Goal: Task Accomplishment & Management: Use online tool/utility

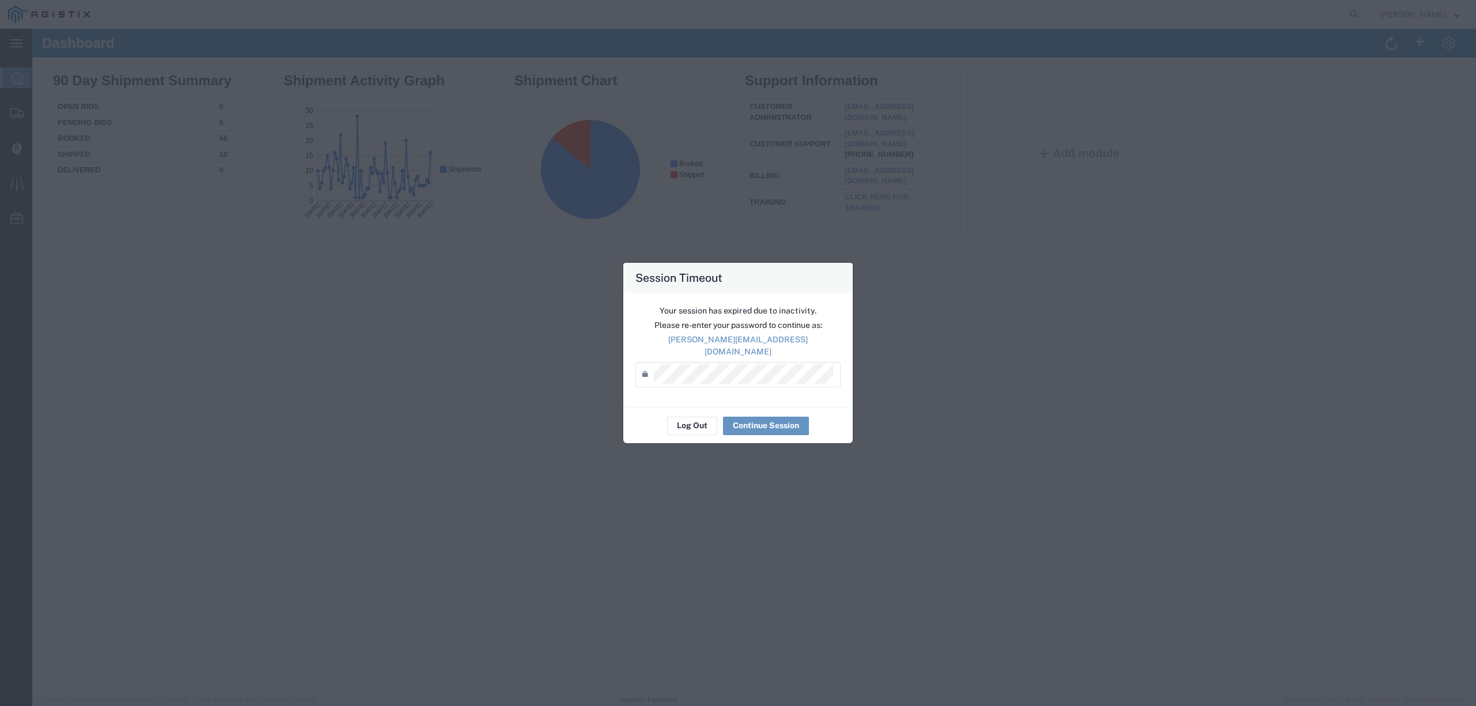
click at [758, 382] on div "Your session has expired due to inactivity. Please re-enter your password to co…" at bounding box center [737, 350] width 229 height 115
click at [755, 381] on div "Password *" at bounding box center [737, 374] width 205 height 25
click at [759, 422] on button "Continue Session" at bounding box center [766, 426] width 86 height 18
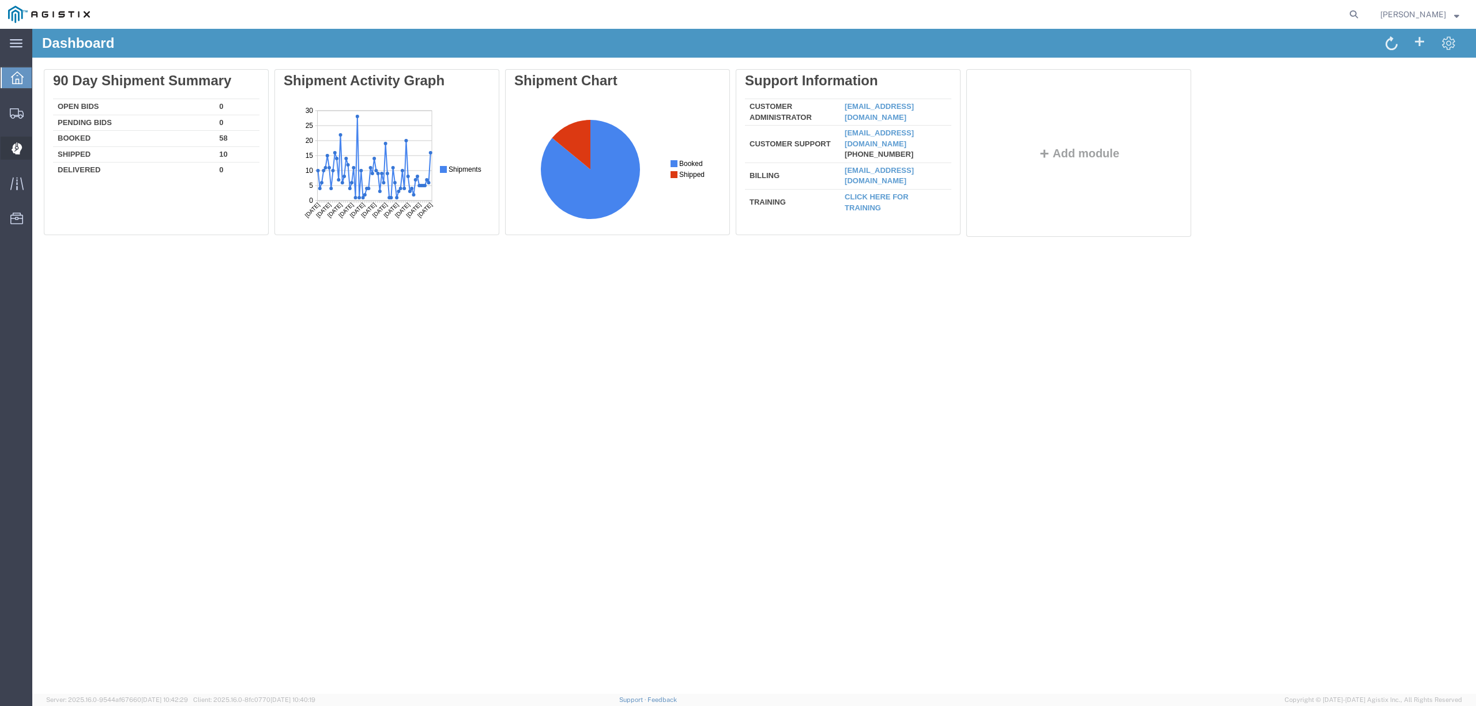
click at [40, 146] on span "Dispatch Manager" at bounding box center [36, 148] width 8 height 23
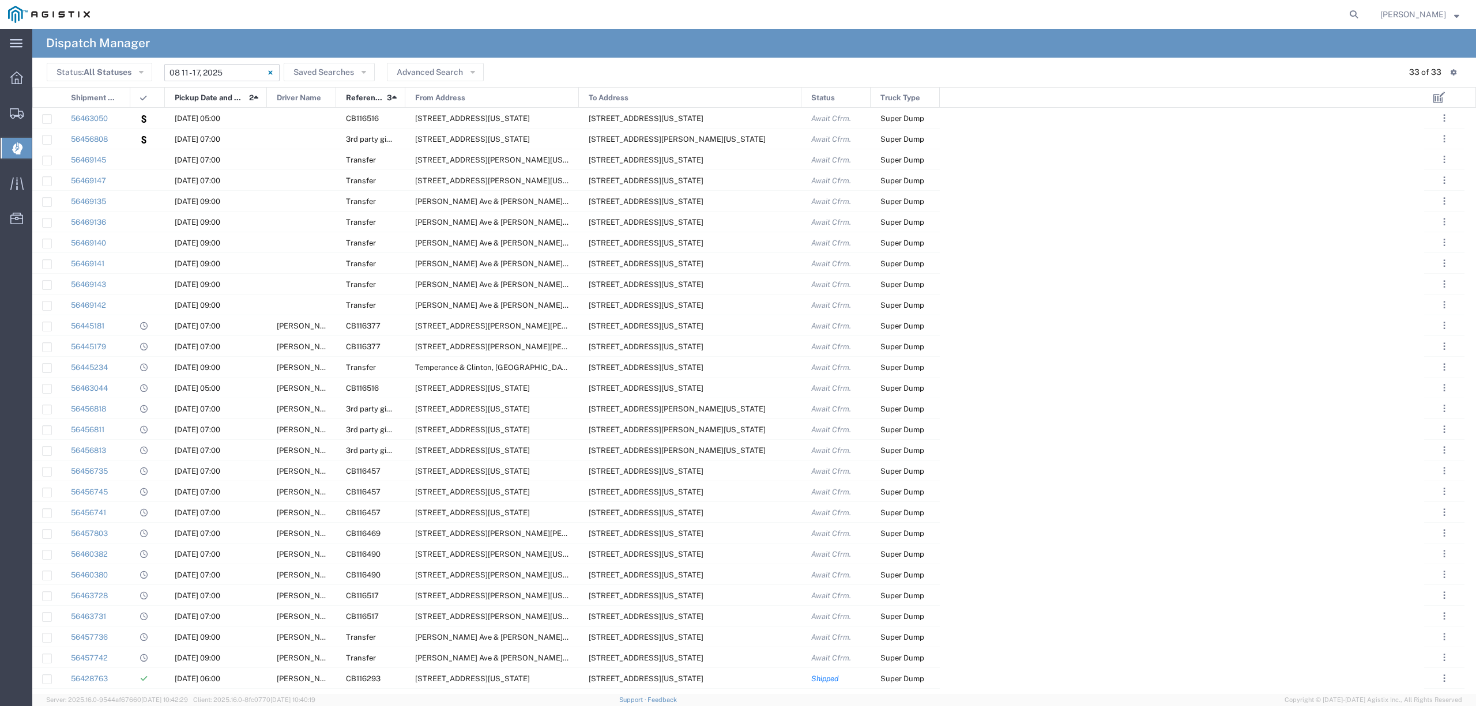
click at [192, 73] on input "08/11/2025 - 08/17/2025" at bounding box center [221, 72] width 115 height 17
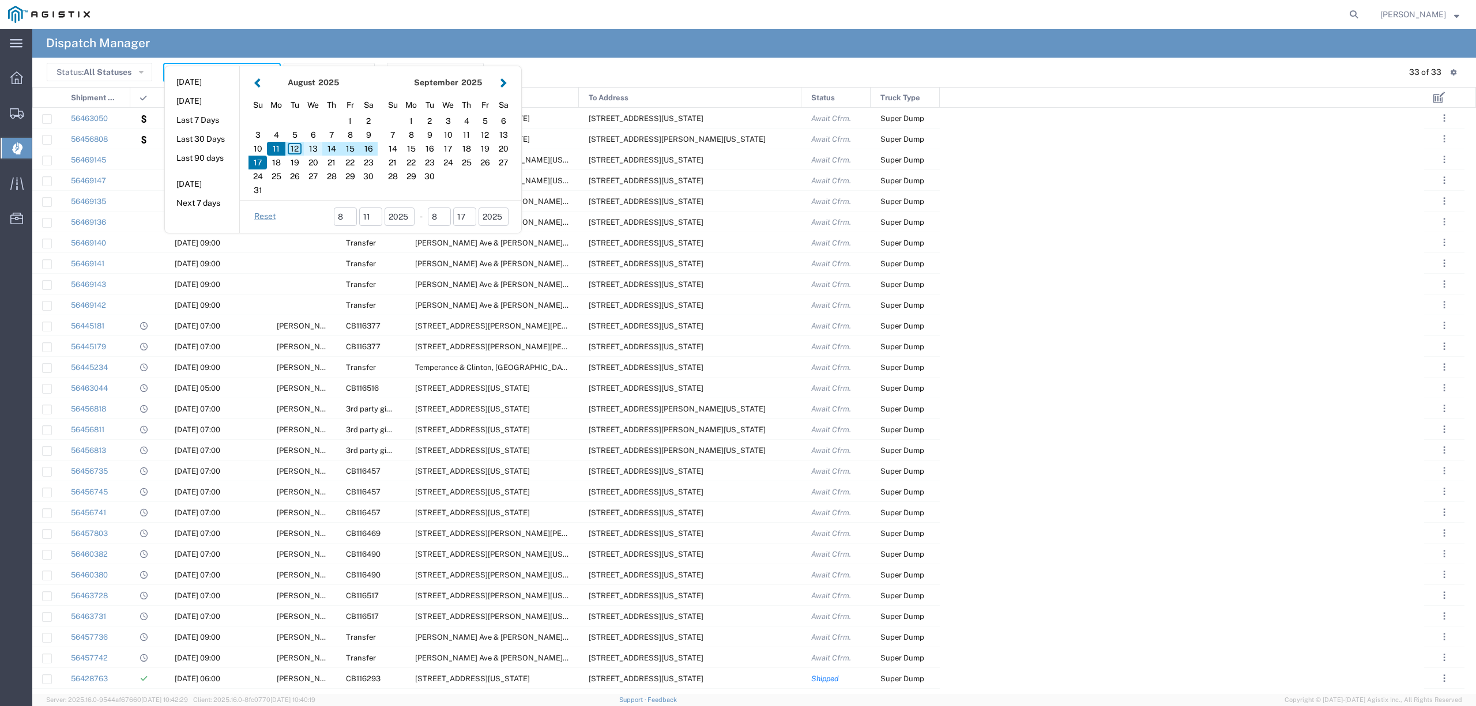
click at [309, 146] on div "13" at bounding box center [313, 149] width 18 height 14
type input "[DATE]"
type input "08/13/2025 - 08/13/2025"
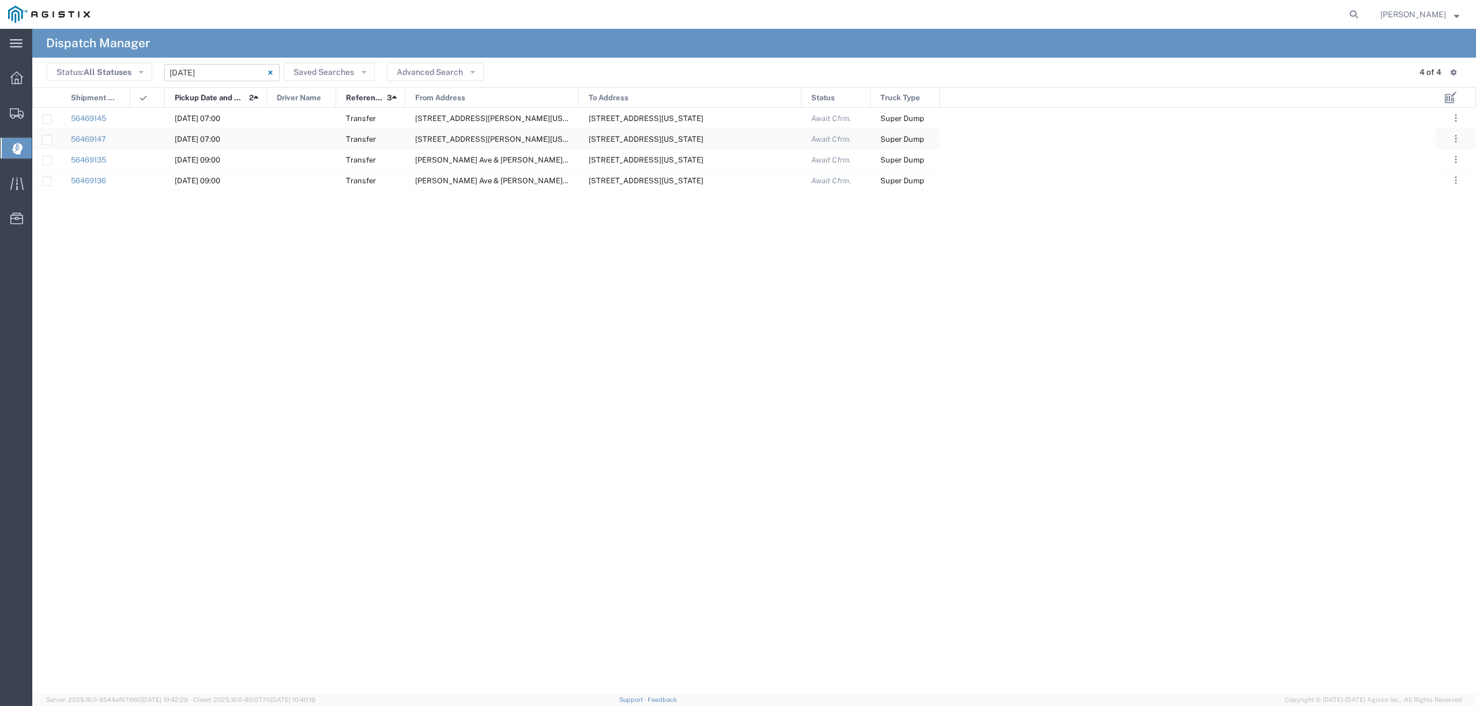
drag, startPoint x: 95, startPoint y: 107, endPoint x: 932, endPoint y: 144, distance: 837.5
click at [932, 144] on div "Shipment No. Pickup Date and Time 2 Driver Name Reference 3 From Address To Add…" at bounding box center [754, 390] width 1444 height 607
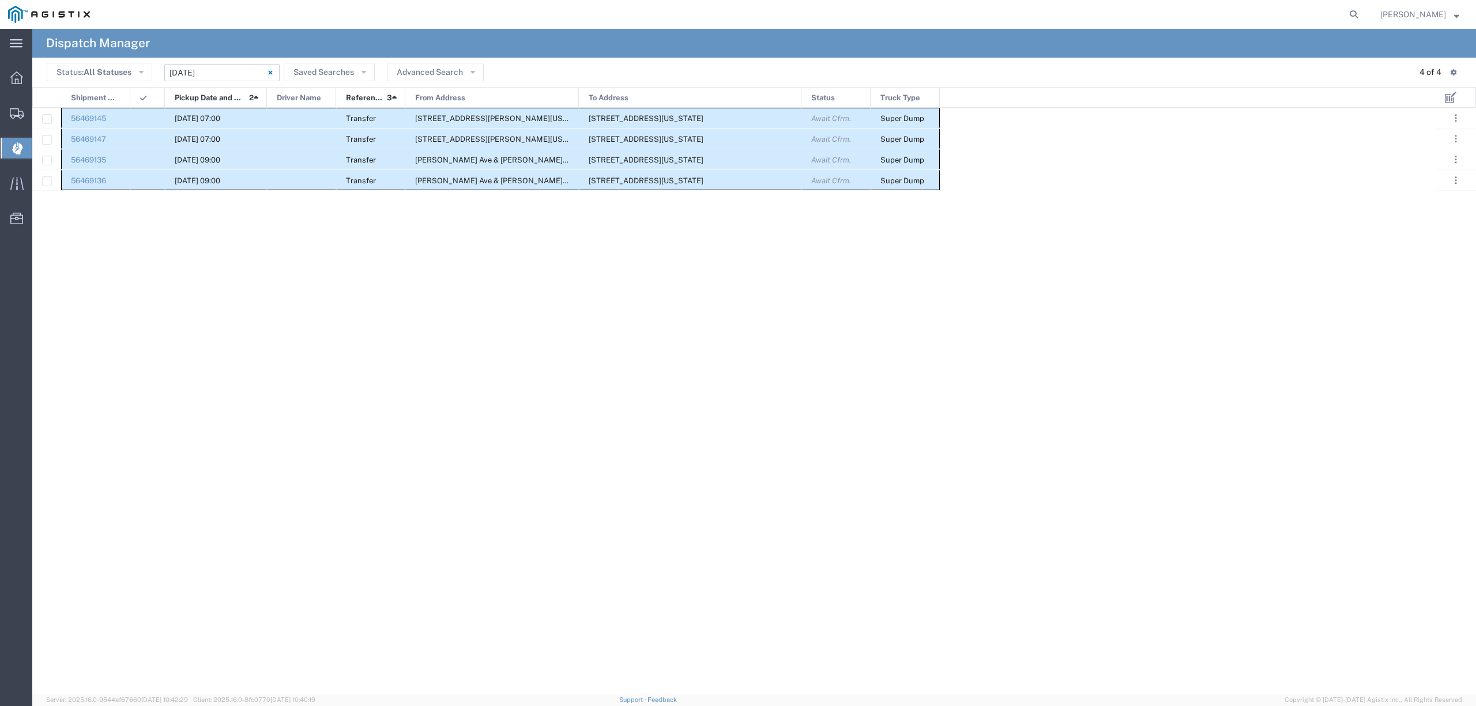
drag, startPoint x: 104, startPoint y: 113, endPoint x: 895, endPoint y: 183, distance: 794.2
click at [895, 183] on div "56469145 08/13/2025, 07:00 Transfer 2560 S. Dearing, Fresno, California, United…" at bounding box center [486, 149] width 908 height 83
click at [285, 133] on div at bounding box center [301, 139] width 69 height 20
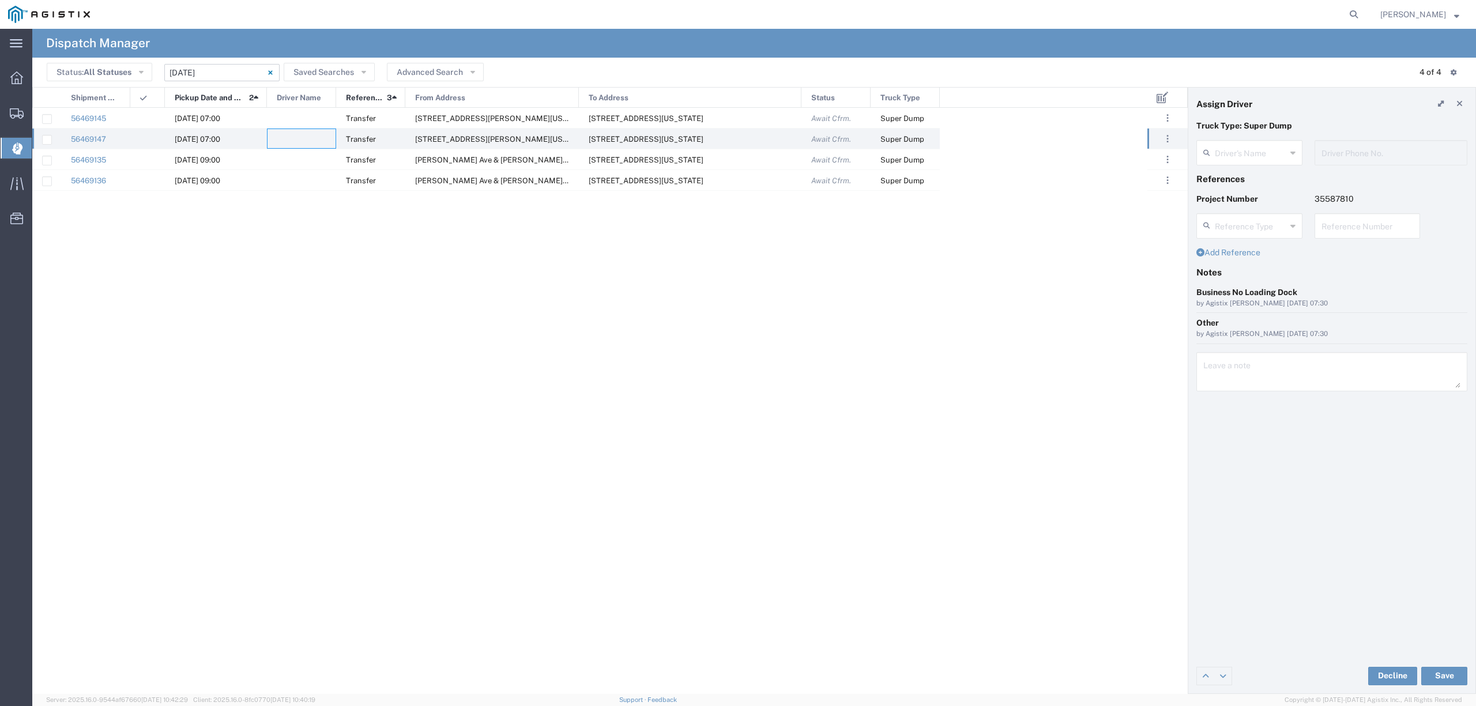
click at [1251, 168] on div "Driver's Name" at bounding box center [1250, 156] width 118 height 33
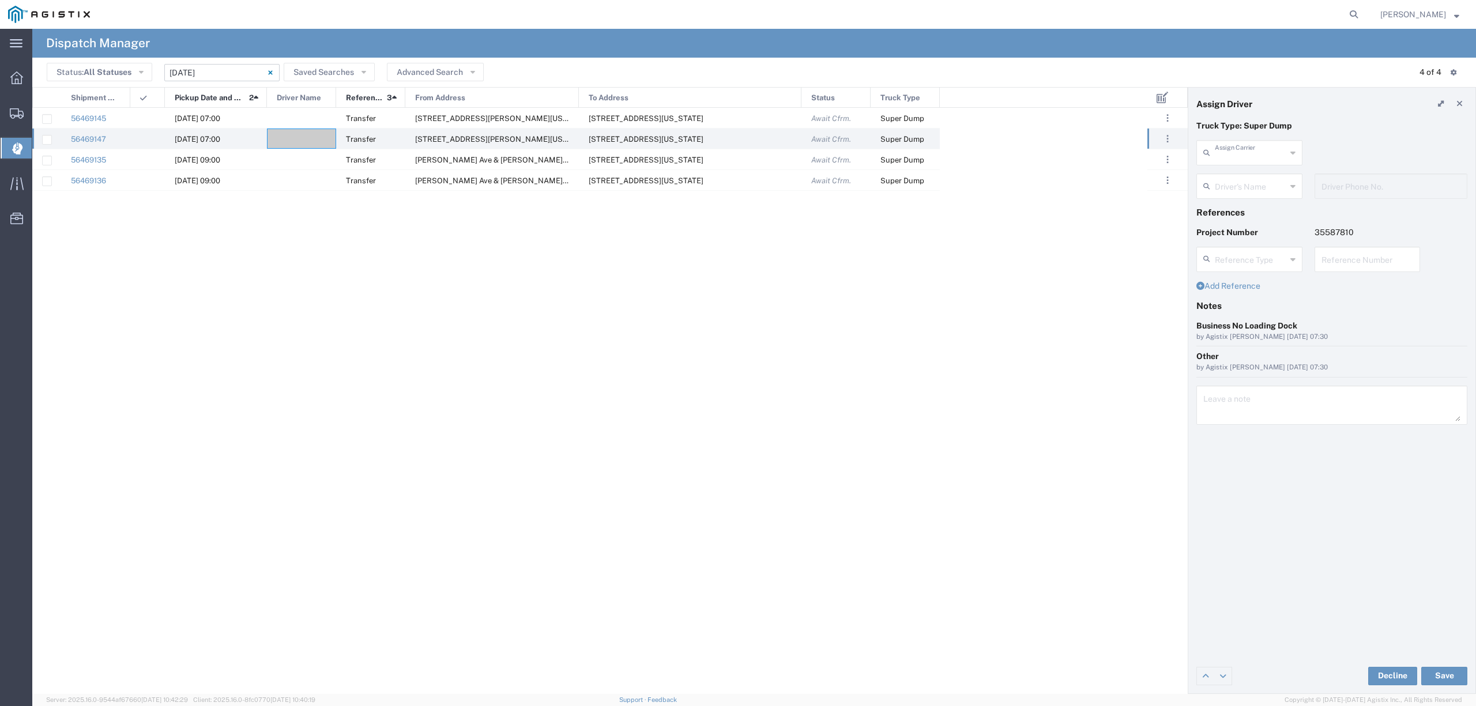
click at [1253, 149] on input "text" at bounding box center [1251, 152] width 72 height 20
click at [1260, 185] on span "KT Freightways" at bounding box center [1249, 178] width 103 height 18
type input "KT Freightways"
click at [1260, 185] on input "text" at bounding box center [1251, 185] width 73 height 20
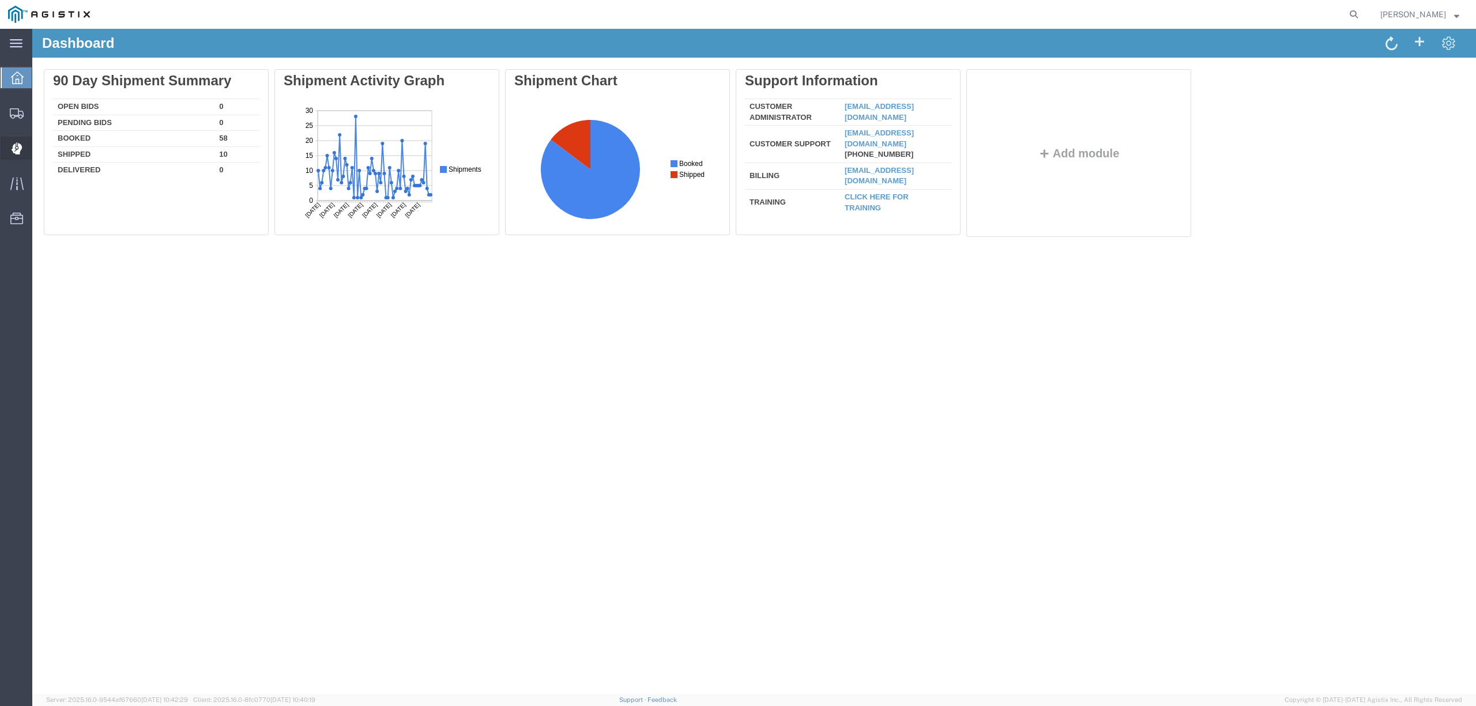
click at [40, 149] on span "Dispatch Manager" at bounding box center [36, 148] width 8 height 23
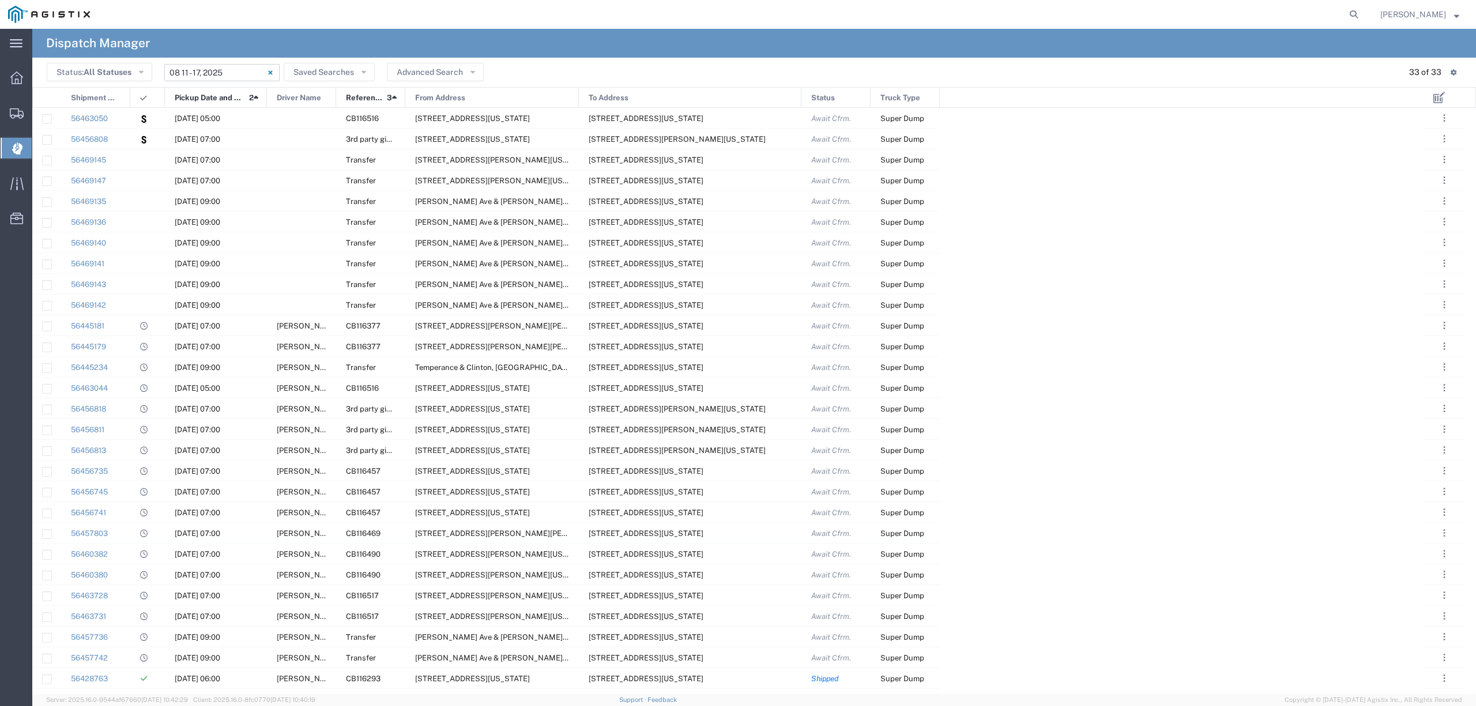
click at [183, 73] on input "08/11/2025 - 08/17/2025" at bounding box center [221, 72] width 115 height 17
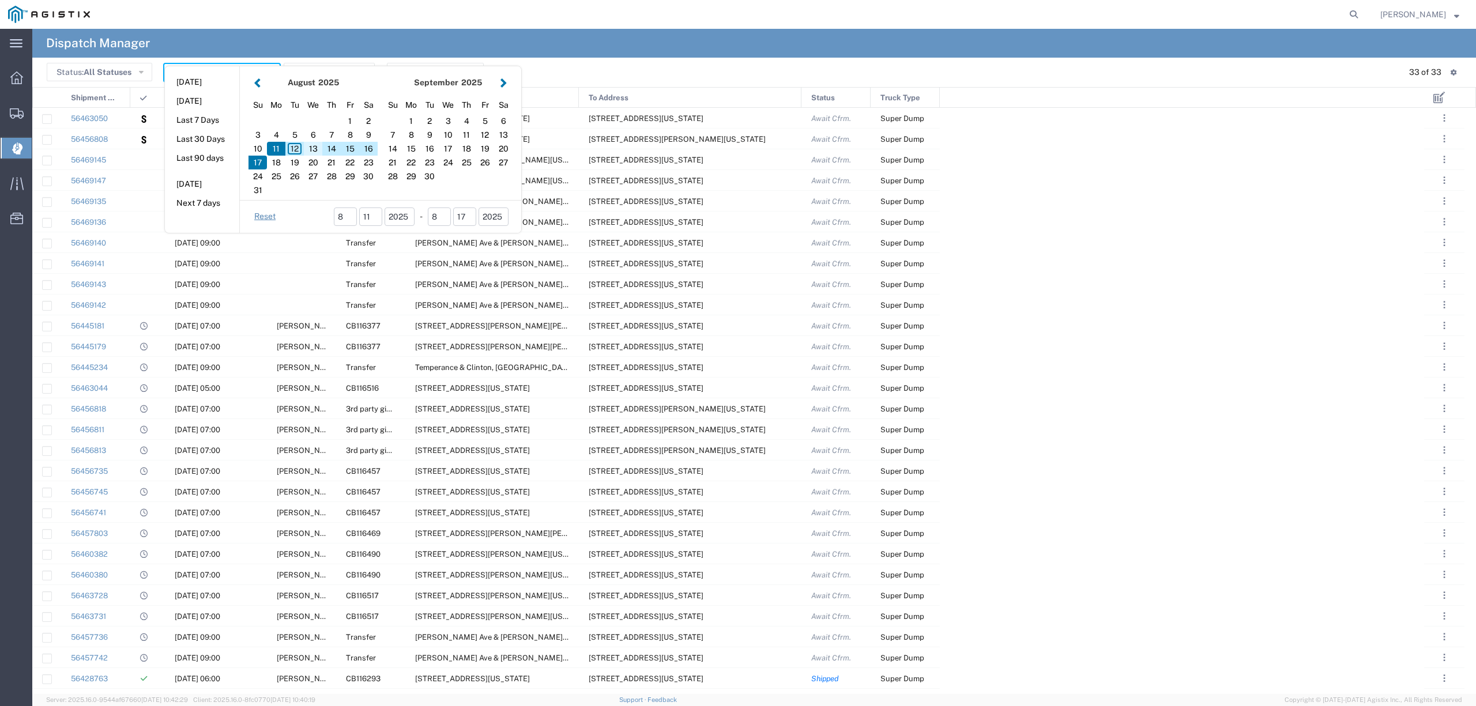
click at [307, 146] on div "13" at bounding box center [313, 149] width 18 height 14
type input "[DATE]"
type input "08/13/2025 - 08/13/2025"
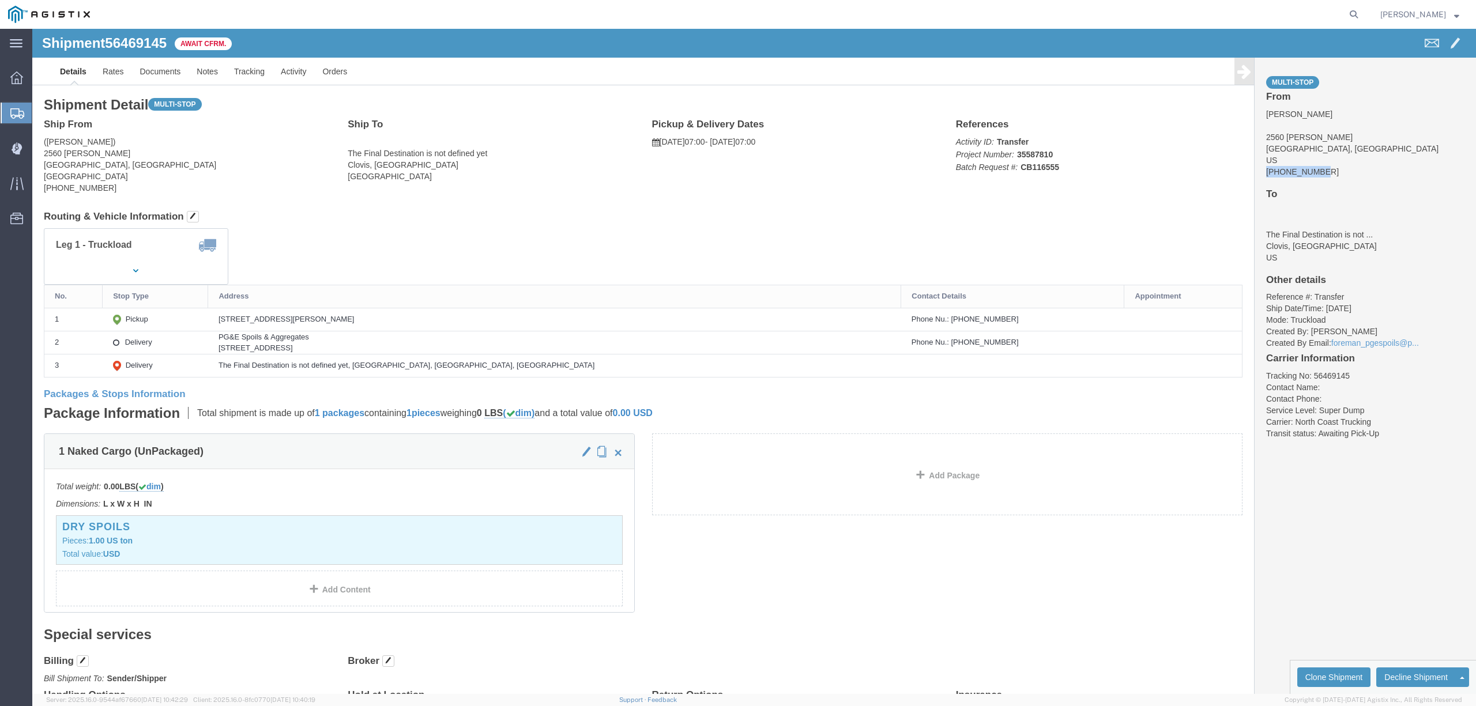
drag, startPoint x: 1289, startPoint y: 140, endPoint x: 1218, endPoint y: 144, distance: 71.1
click div "Multi-stop From [PERSON_NAME] [STREET_ADDRESS][PERSON_NAME] [PHONE_NUMBER] To T…"
copy address "[PHONE_NUMBER]"
drag, startPoint x: 1333, startPoint y: 152, endPoint x: 1288, endPoint y: 145, distance: 45.4
click div "Multi-stop From [PERSON_NAME] Ave & [PERSON_NAME][GEOGRAPHIC_DATA] US [PHONE_NU…"
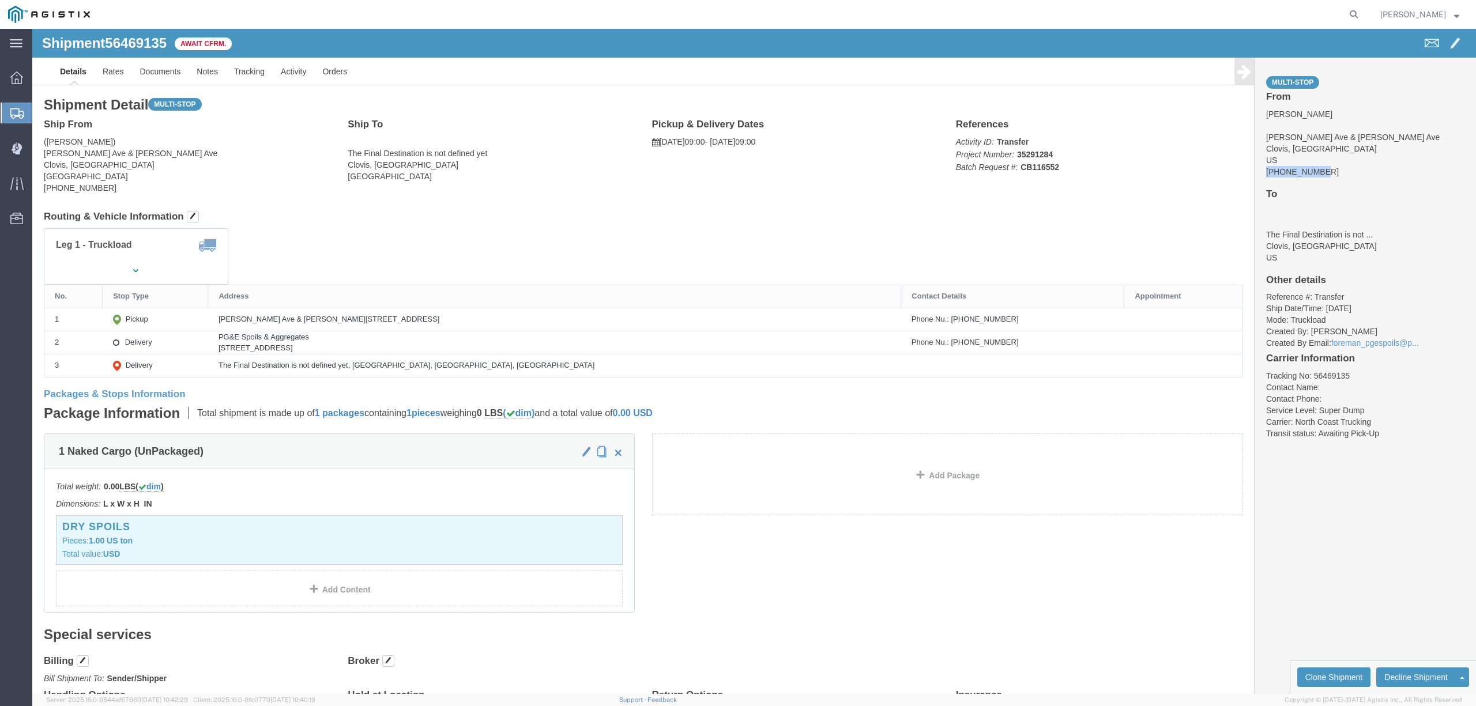
drag, startPoint x: 1285, startPoint y: 143, endPoint x: 1223, endPoint y: 141, distance: 62.3
click div "Multi-stop From [PERSON_NAME] Ave & [PERSON_NAME][GEOGRAPHIC_DATA] US [PHONE_NU…"
copy address "[PHONE_NUMBER]"
